Goal: Book appointment/travel/reservation

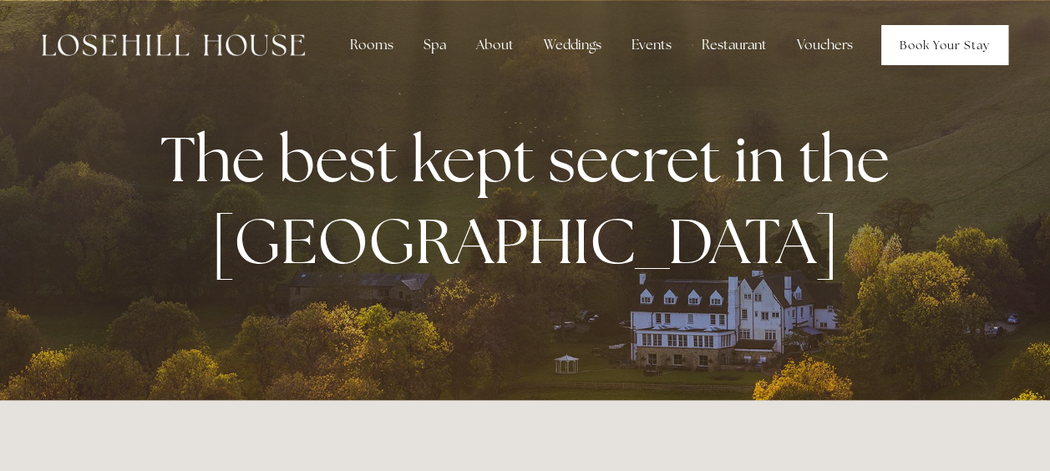
click at [911, 43] on link "Book Your Stay" at bounding box center [945, 45] width 127 height 40
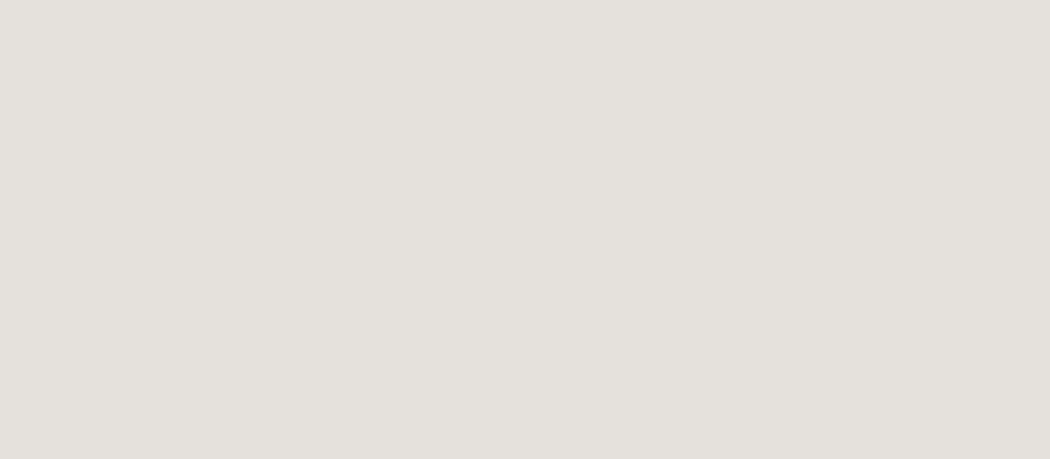
scroll to position [843, 0]
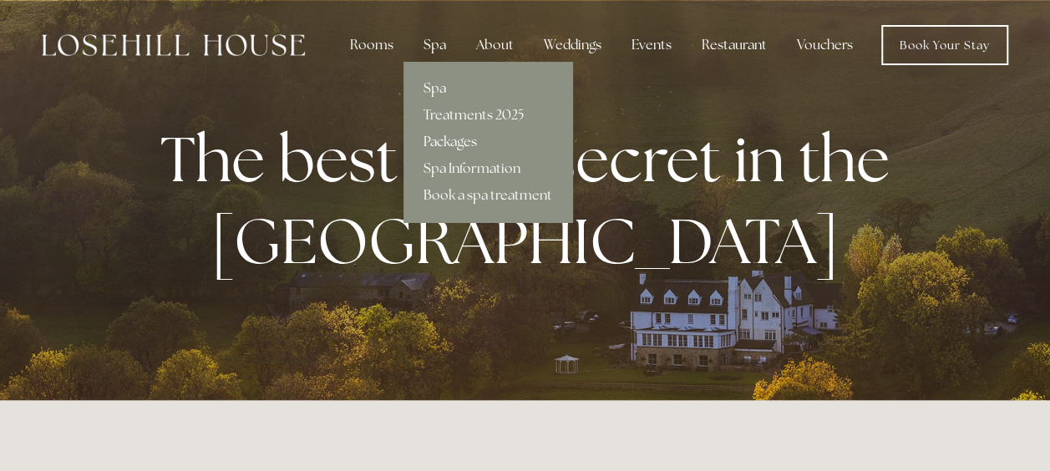
click at [450, 145] on link "Packages" at bounding box center [488, 142] width 169 height 27
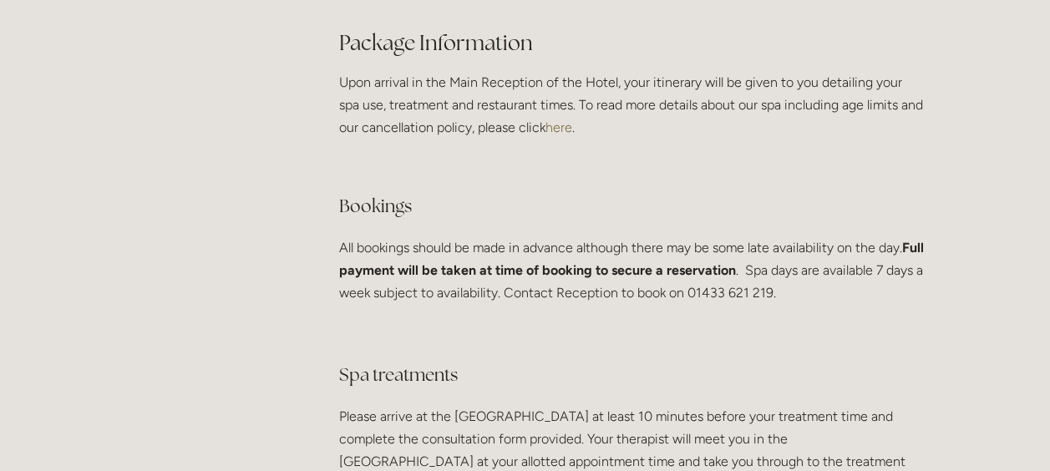
scroll to position [3008, 0]
